Goal: Transaction & Acquisition: Book appointment/travel/reservation

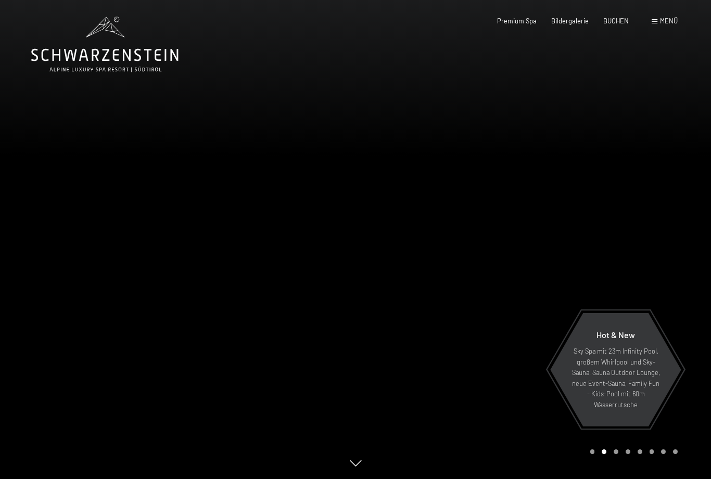
click at [660, 24] on span "Menü" at bounding box center [669, 21] width 18 height 8
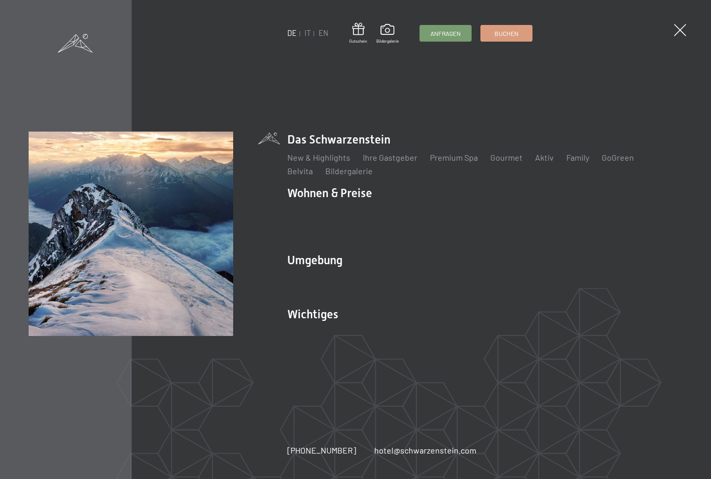
click at [374, 274] on link "Ski & Winter" at bounding box center [364, 279] width 45 height 10
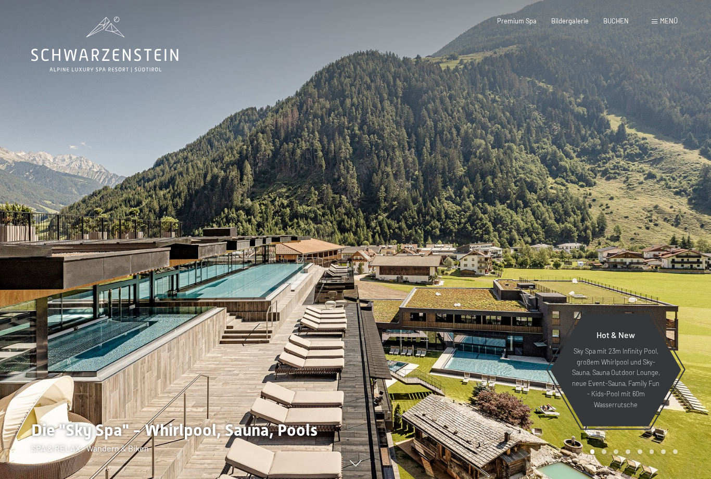
click at [657, 24] on div "Menü" at bounding box center [664, 21] width 26 height 9
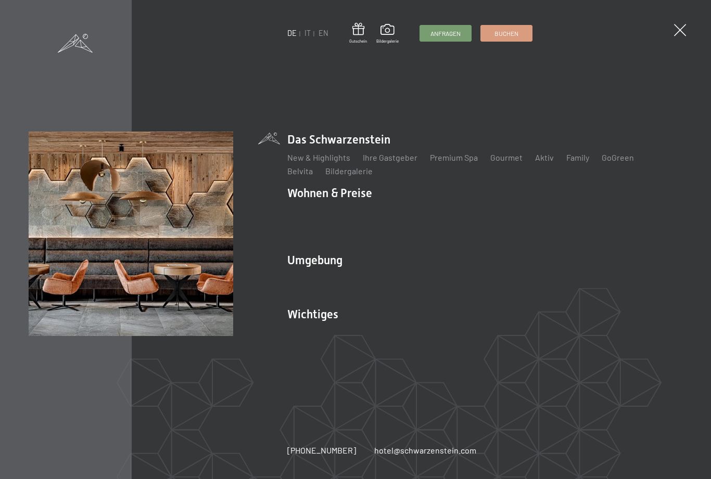
click at [319, 327] on link "Lage & Anreise" at bounding box center [315, 332] width 56 height 10
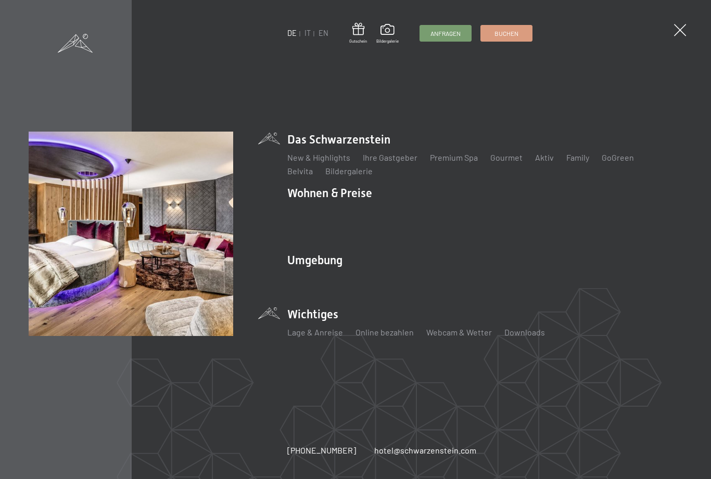
click at [393, 216] on link "Zimmer & Preise" at bounding box center [397, 212] width 60 height 10
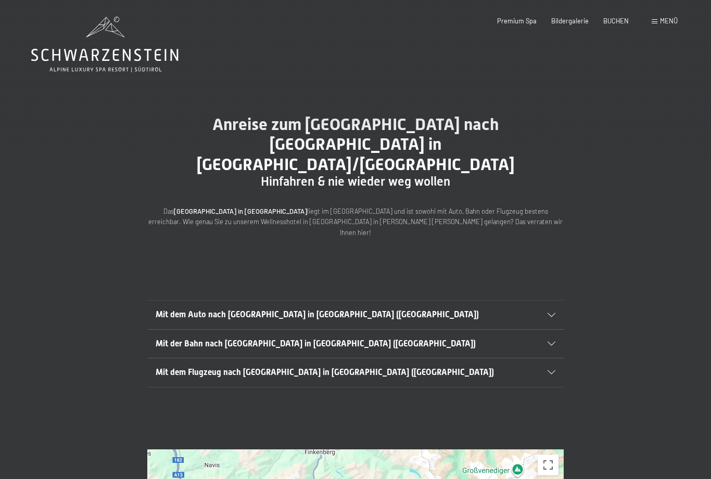
click at [553, 358] on div "Mit dem Flugzeug nach Luttach in Südtirol (Italien)" at bounding box center [355, 372] width 399 height 28
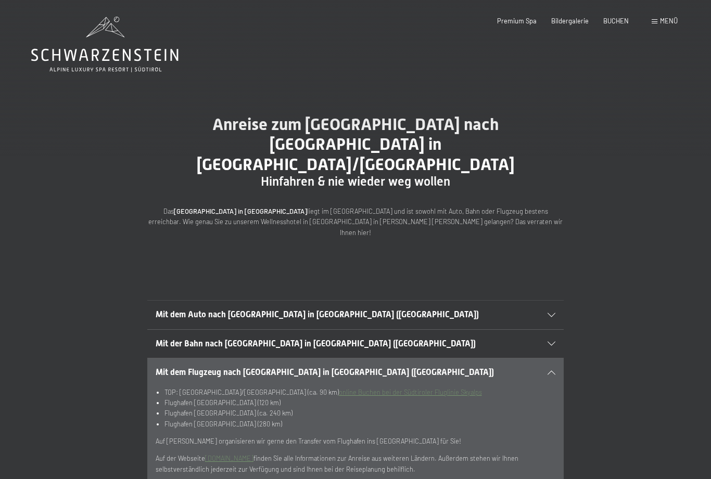
click at [562, 329] on section "Mit der Bahn nach Luttach in Südtirol (Italien) Aus Deutschland reisen Sie über…" at bounding box center [355, 343] width 416 height 29
click at [553, 330] on div "Mit der Bahn nach Luttach in Südtirol (Italien)" at bounding box center [355, 344] width 399 height 28
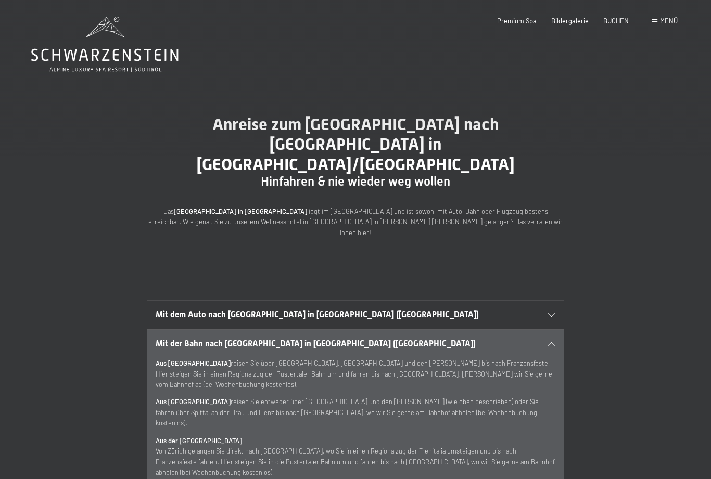
click at [552, 330] on div "Mit der Bahn nach Luttach in Südtirol (Italien)" at bounding box center [355, 344] width 399 height 28
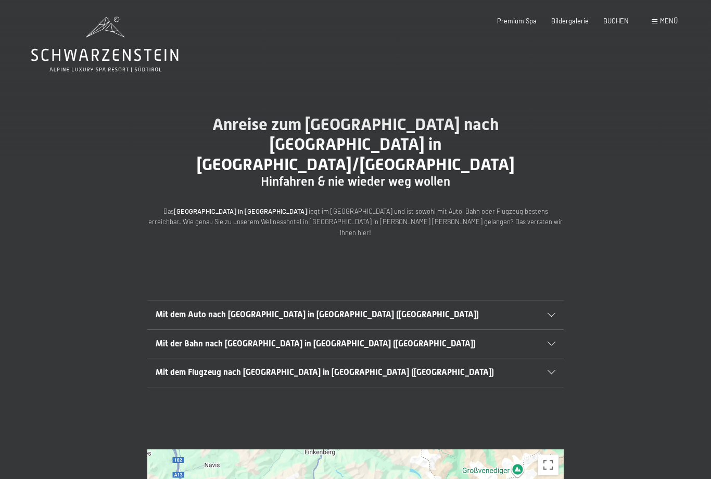
click at [548, 370] on icon at bounding box center [551, 372] width 8 height 4
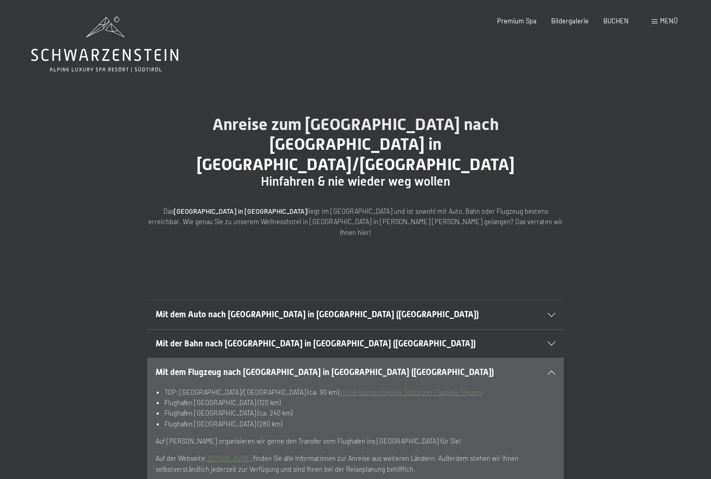
click at [616, 23] on span "BUCHEN" at bounding box center [615, 21] width 25 height 8
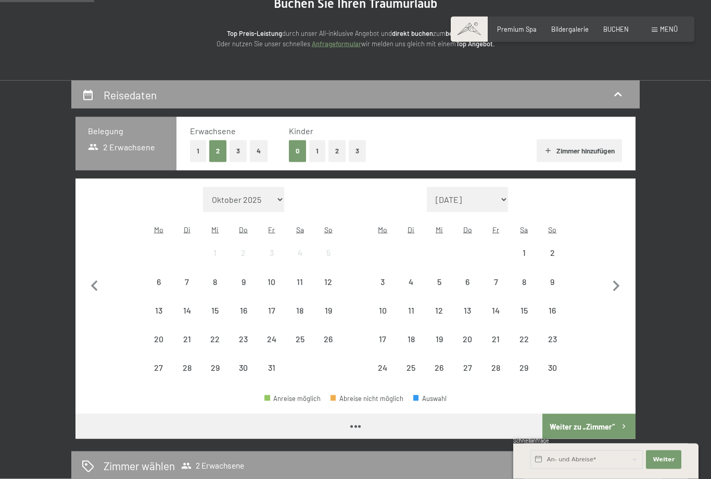
scroll to position [119, 0]
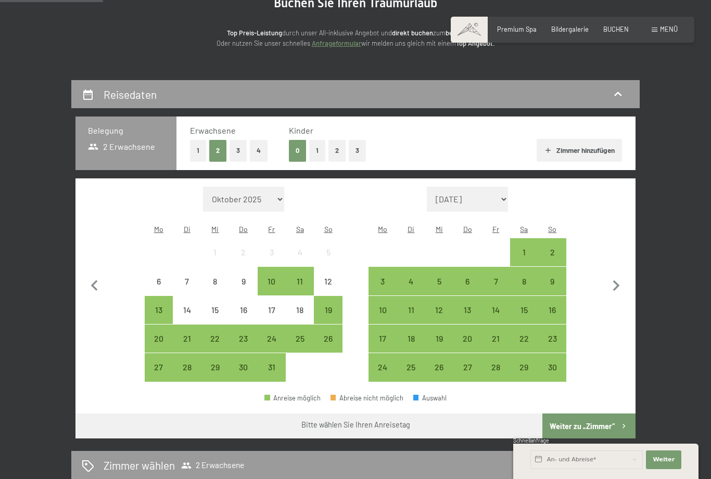
click at [617, 275] on icon "button" at bounding box center [616, 286] width 22 height 22
select select "[DATE]"
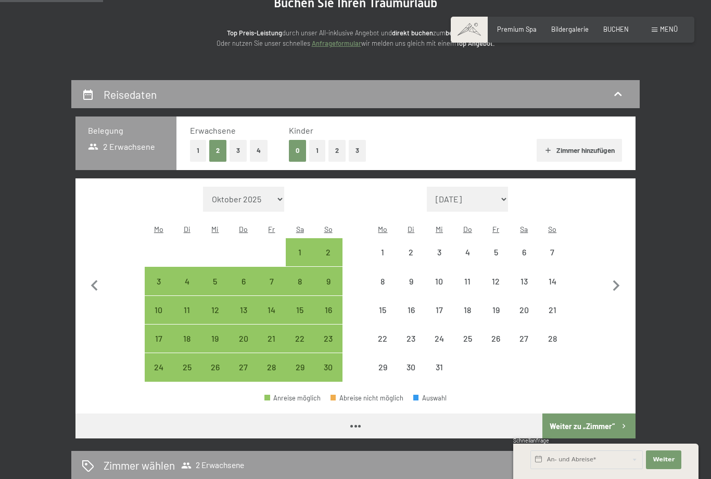
click at [616, 275] on icon "button" at bounding box center [616, 286] width 22 height 22
select select "[DATE]"
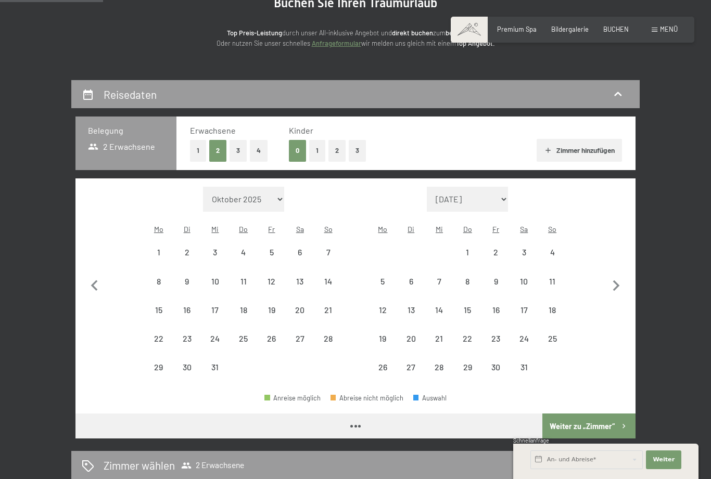
select select "[DATE]"
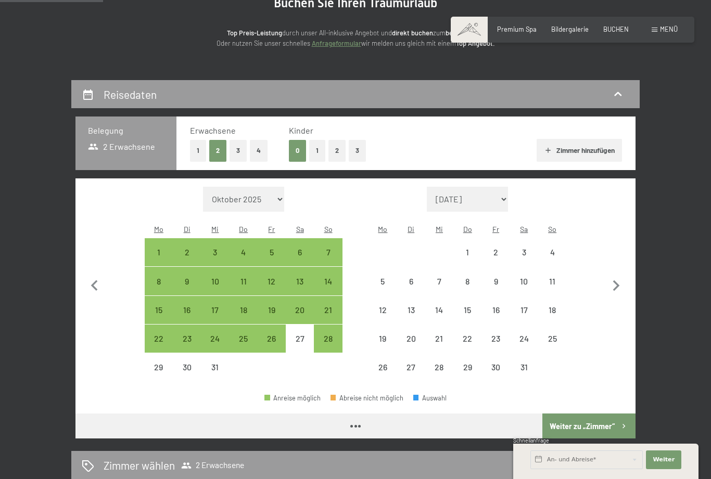
select select "[DATE]"
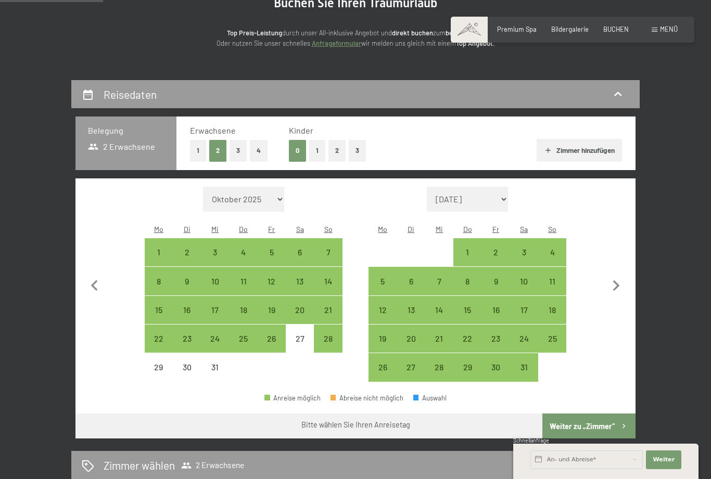
click at [523, 363] on div "31" at bounding box center [524, 376] width 26 height 26
select select "[DATE]"
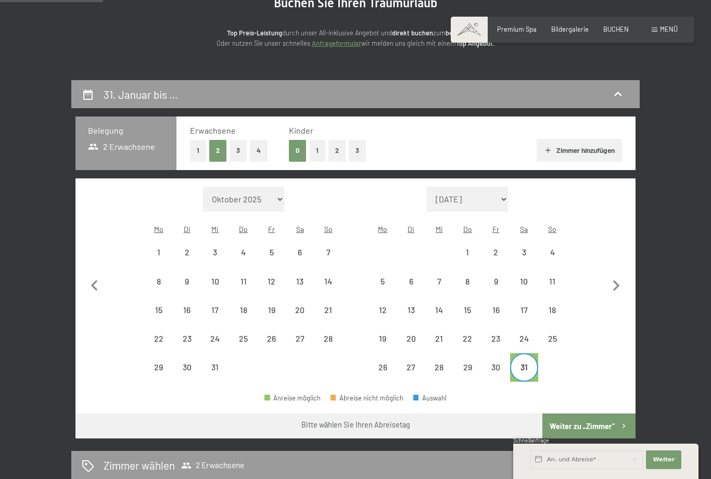
click at [616, 284] on icon "button" at bounding box center [616, 286] width 22 height 22
select select "[DATE]"
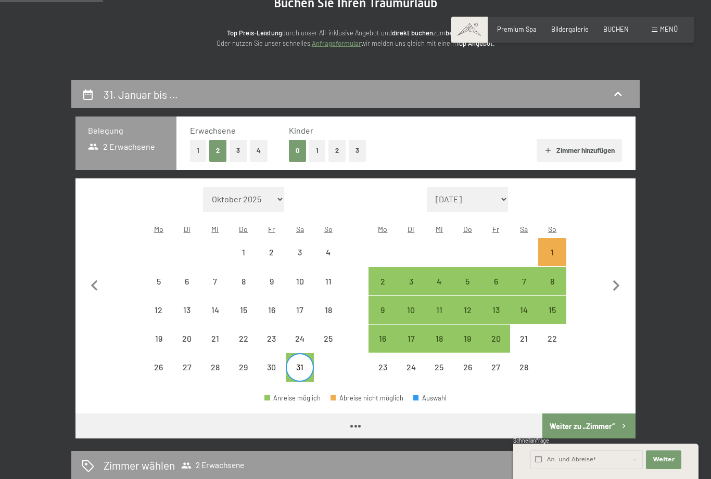
click at [524, 277] on div "7" at bounding box center [524, 290] width 26 height 26
select select "[DATE]"
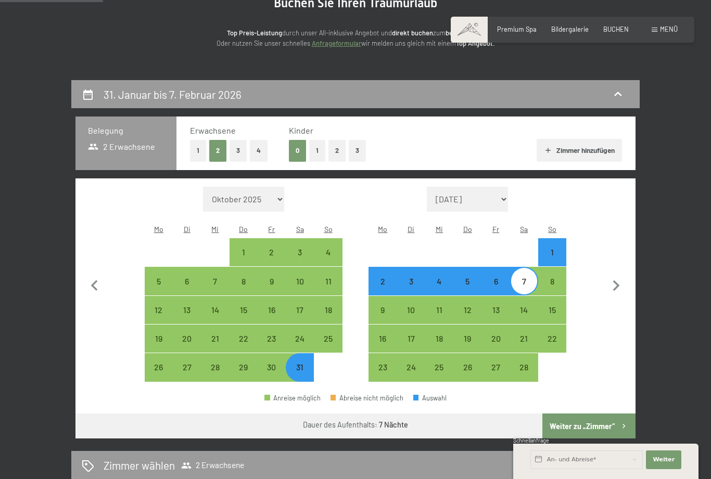
click at [315, 151] on button "1" at bounding box center [317, 150] width 16 height 21
select select "[DATE]"
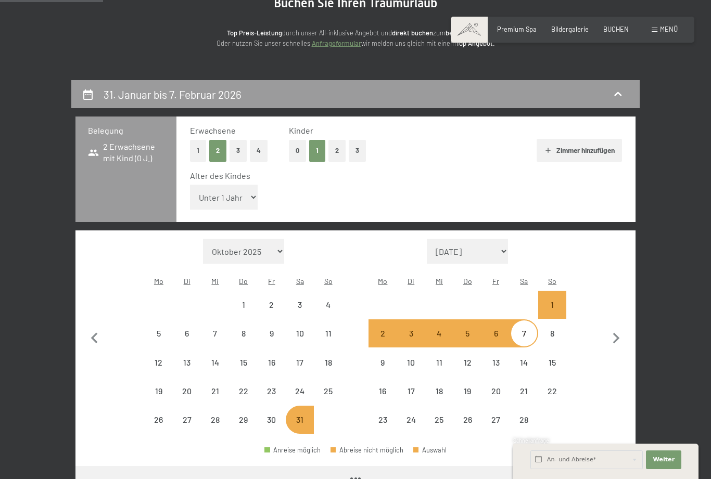
select select "[DATE]"
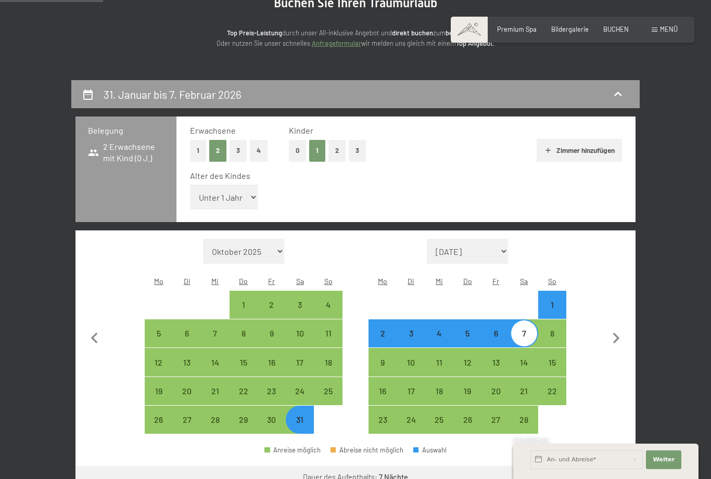
click at [236, 186] on select "Unter 1 Jahr 1 Jahr 2 Jahre 3 Jahre 4 Jahre 5 Jahre 6 Jahre 7 Jahre 8 Jahre 9 J…" at bounding box center [224, 197] width 68 height 25
select select "16"
select select "[DATE]"
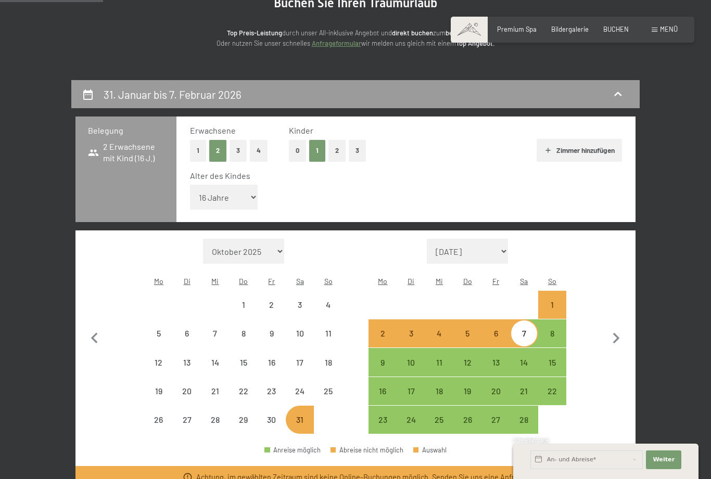
select select "[DATE]"
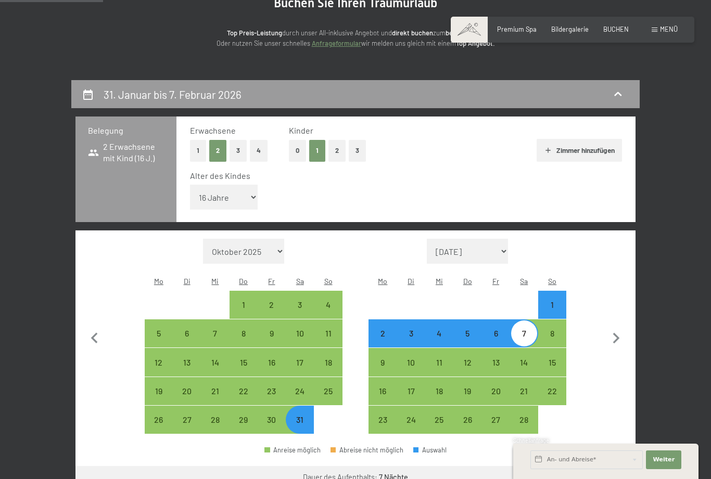
click at [601, 151] on button "Zimmer hinzufügen" at bounding box center [578, 150] width 85 height 23
select select "[DATE]"
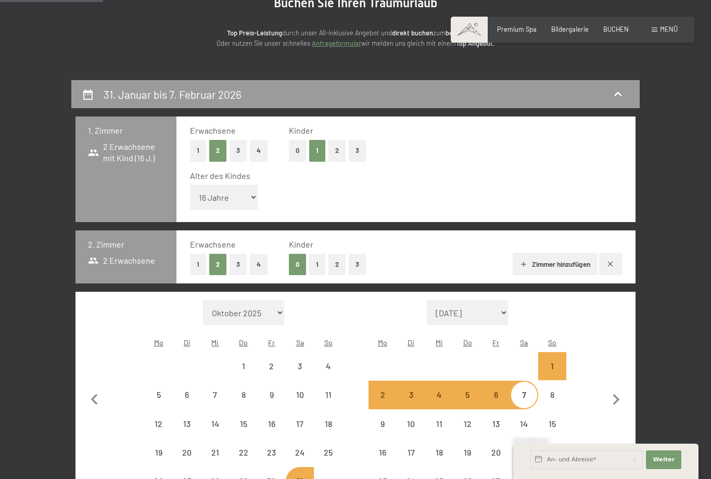
select select "[DATE]"
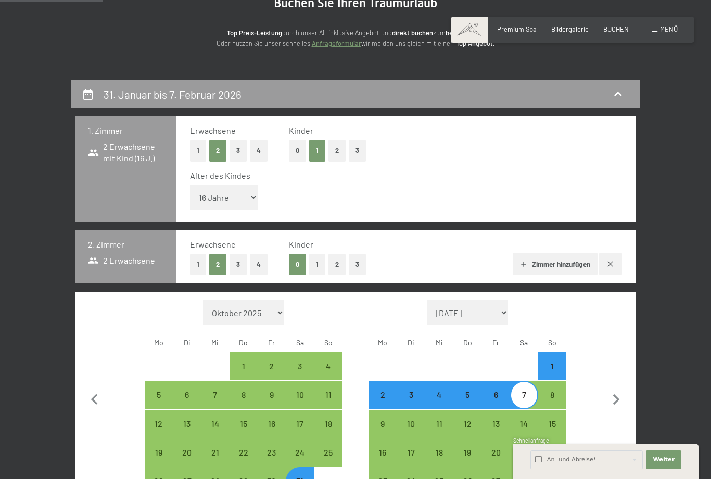
click at [613, 260] on icon "button" at bounding box center [610, 264] width 8 height 8
select select "[DATE]"
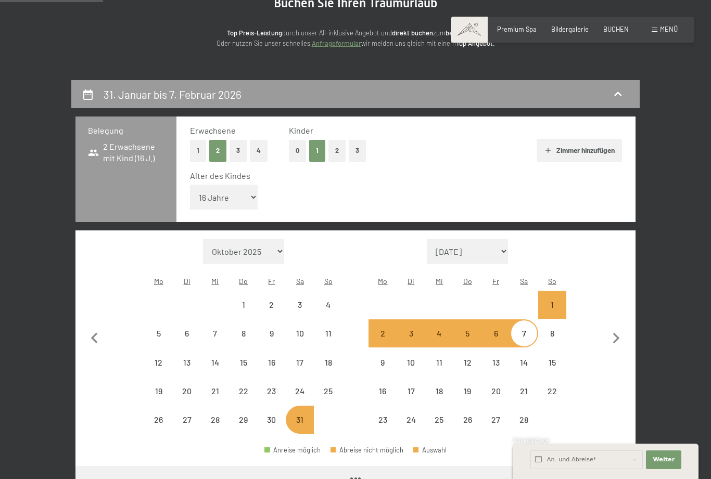
select select "[DATE]"
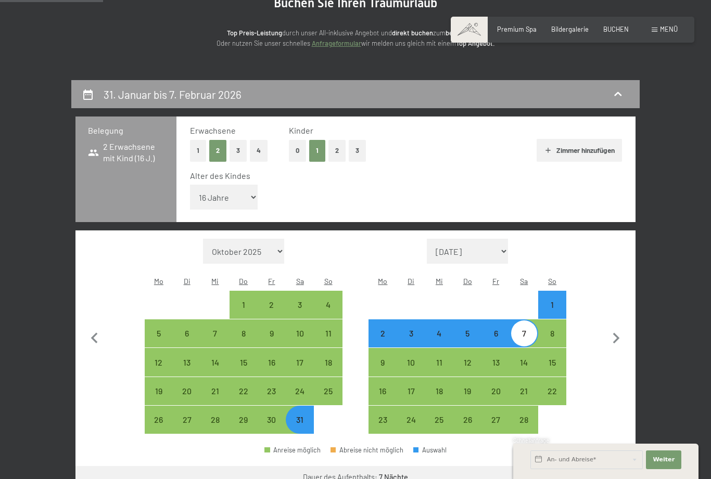
click at [605, 466] on button "Weiter zu „Zimmer“" at bounding box center [588, 478] width 93 height 25
select select "[DATE]"
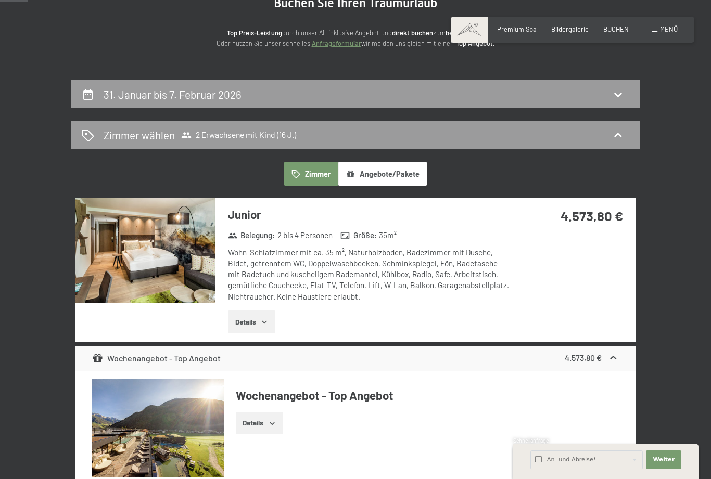
scroll to position [198, 0]
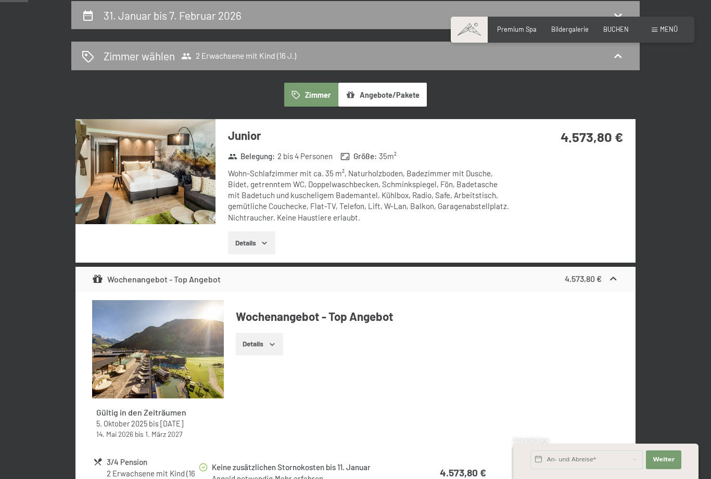
click at [256, 241] on button "Details" at bounding box center [251, 242] width 47 height 23
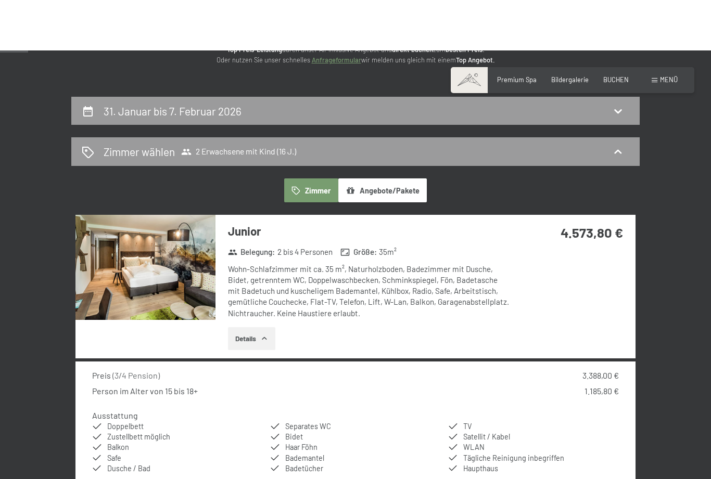
scroll to position [0, 0]
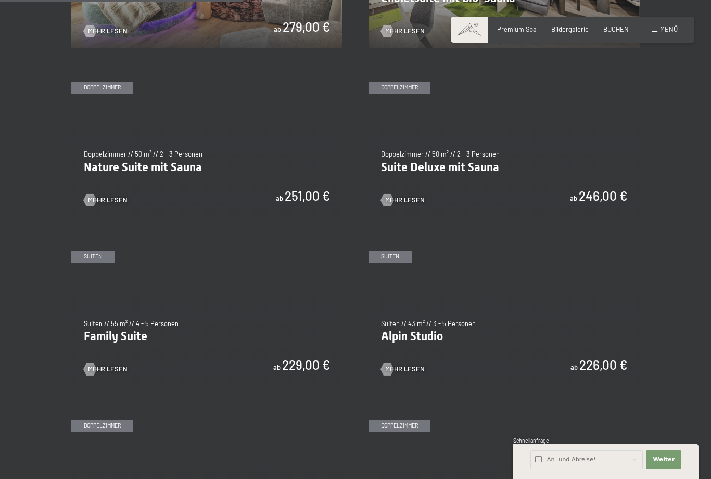
scroll to position [845, 0]
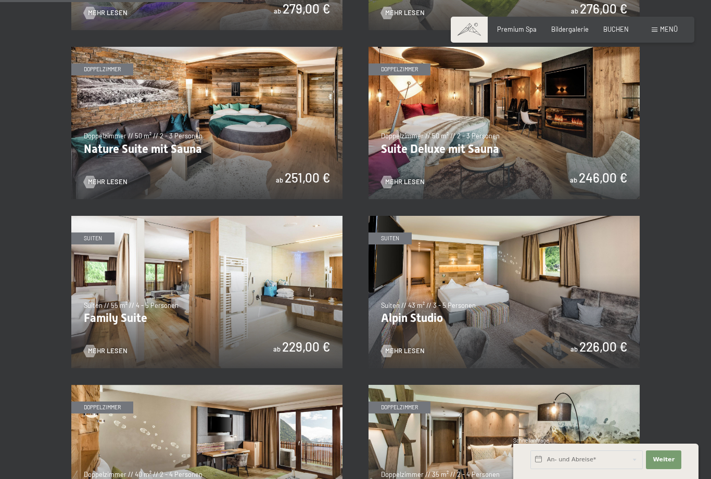
click at [112, 315] on img at bounding box center [206, 292] width 271 height 152
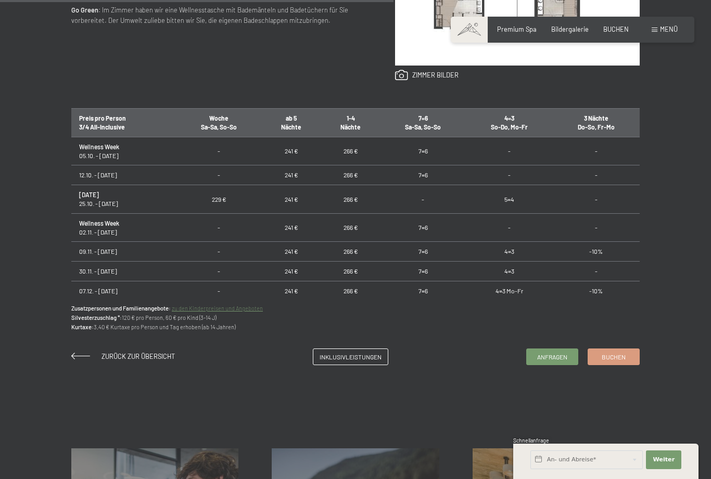
scroll to position [587, 0]
click at [609, 364] on link "Buchen" at bounding box center [613, 356] width 51 height 16
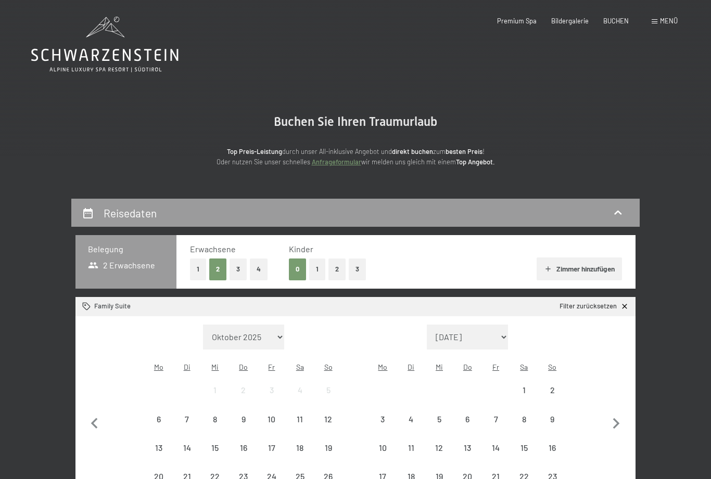
click at [319, 268] on button "1" at bounding box center [317, 269] width 16 height 21
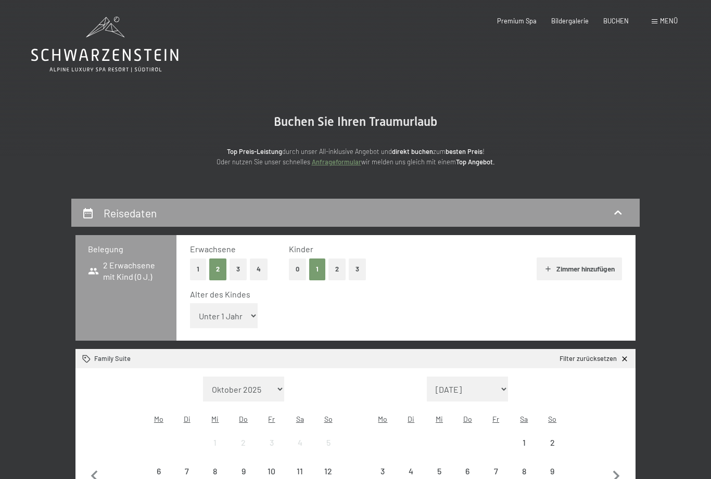
click at [239, 309] on select "Unter 1 Jahr 1 Jahr 2 Jahre 3 Jahre 4 Jahre 5 Jahre 6 Jahre 7 Jahre 8 Jahre 9 J…" at bounding box center [224, 315] width 68 height 25
select select "16"
click at [623, 466] on icon "button" at bounding box center [616, 477] width 22 height 22
select select "[DATE]"
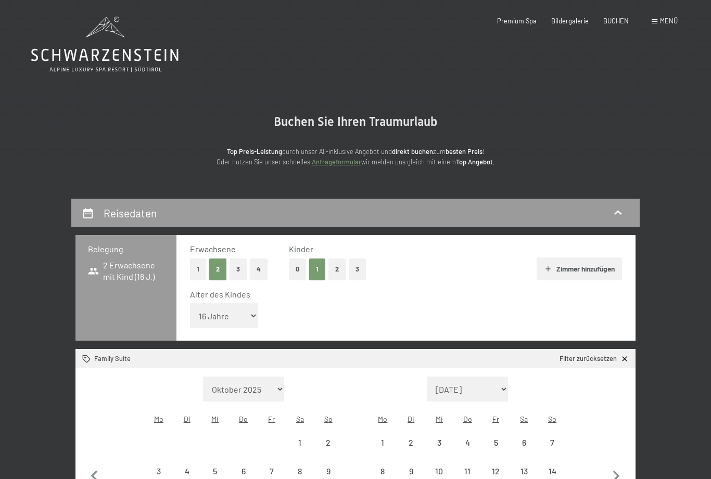
click at [624, 466] on icon "button" at bounding box center [616, 477] width 22 height 22
select select "[DATE]"
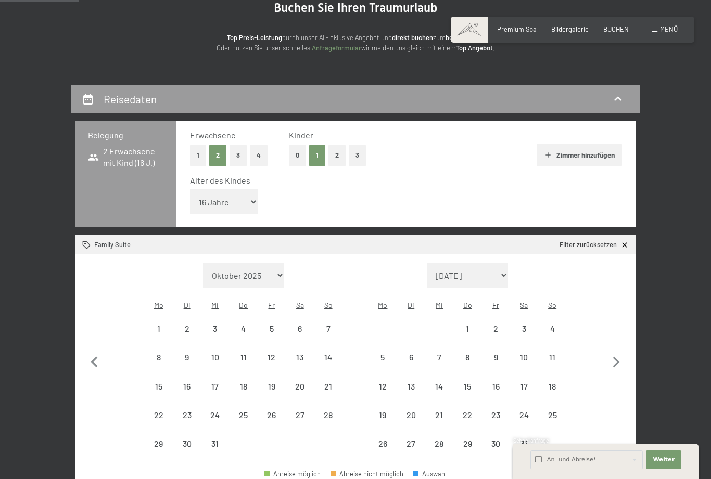
scroll to position [113, 0]
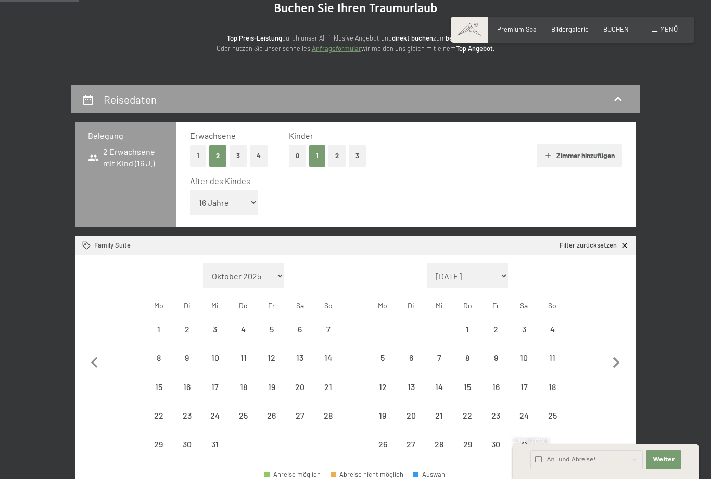
click at [518, 440] on div "31" at bounding box center [524, 453] width 26 height 26
select select "[DATE]"
click at [618, 357] on icon "button" at bounding box center [616, 362] width 7 height 11
select select "[DATE]"
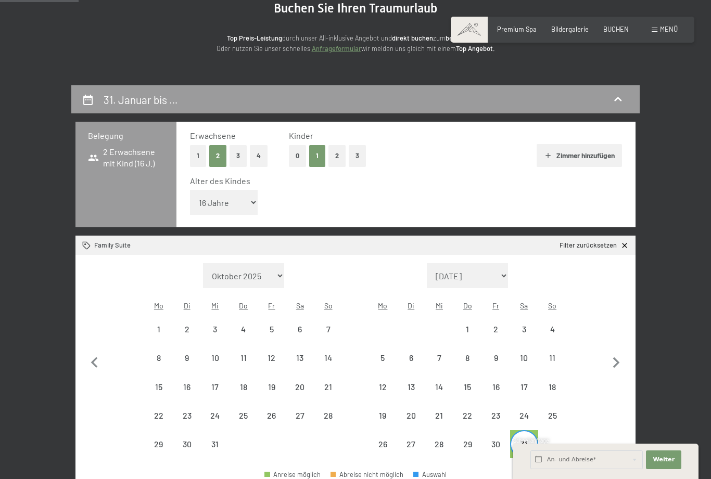
select select "[DATE]"
click at [525, 354] on div "7" at bounding box center [524, 367] width 26 height 26
select select "[DATE]"
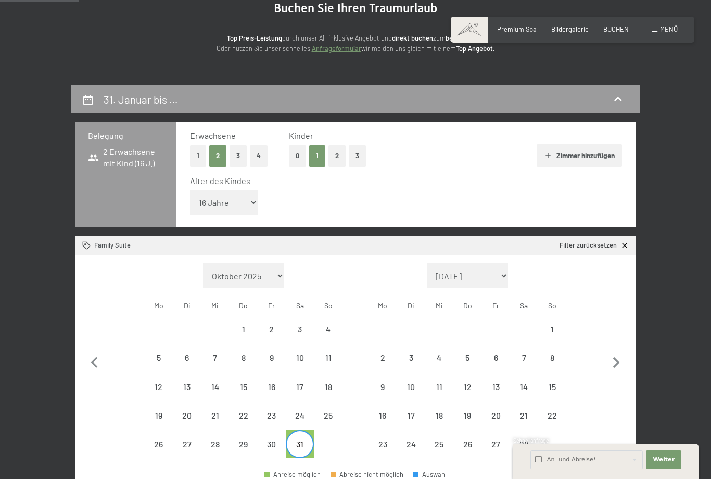
select select "[DATE]"
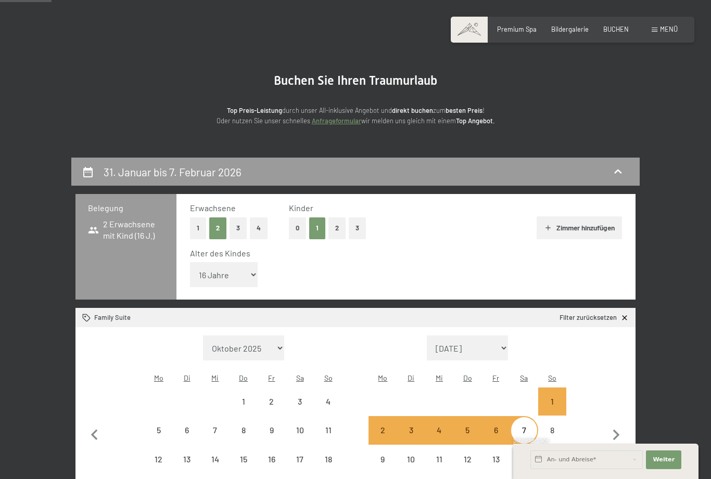
scroll to position [0, 0]
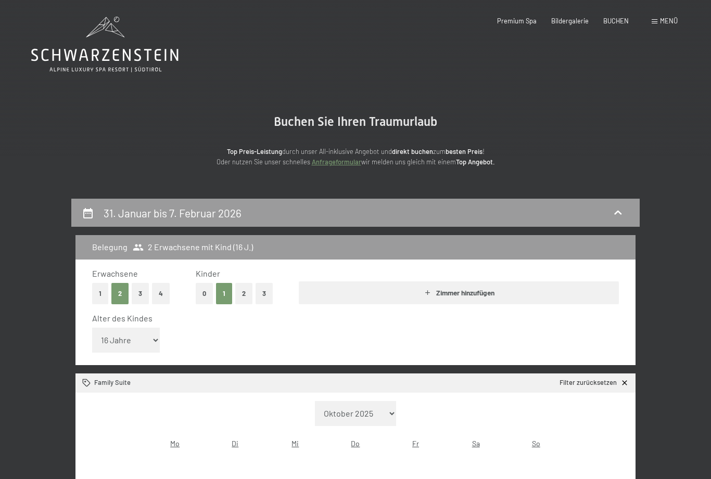
select select "[DATE]"
